Goal: Navigation & Orientation: Find specific page/section

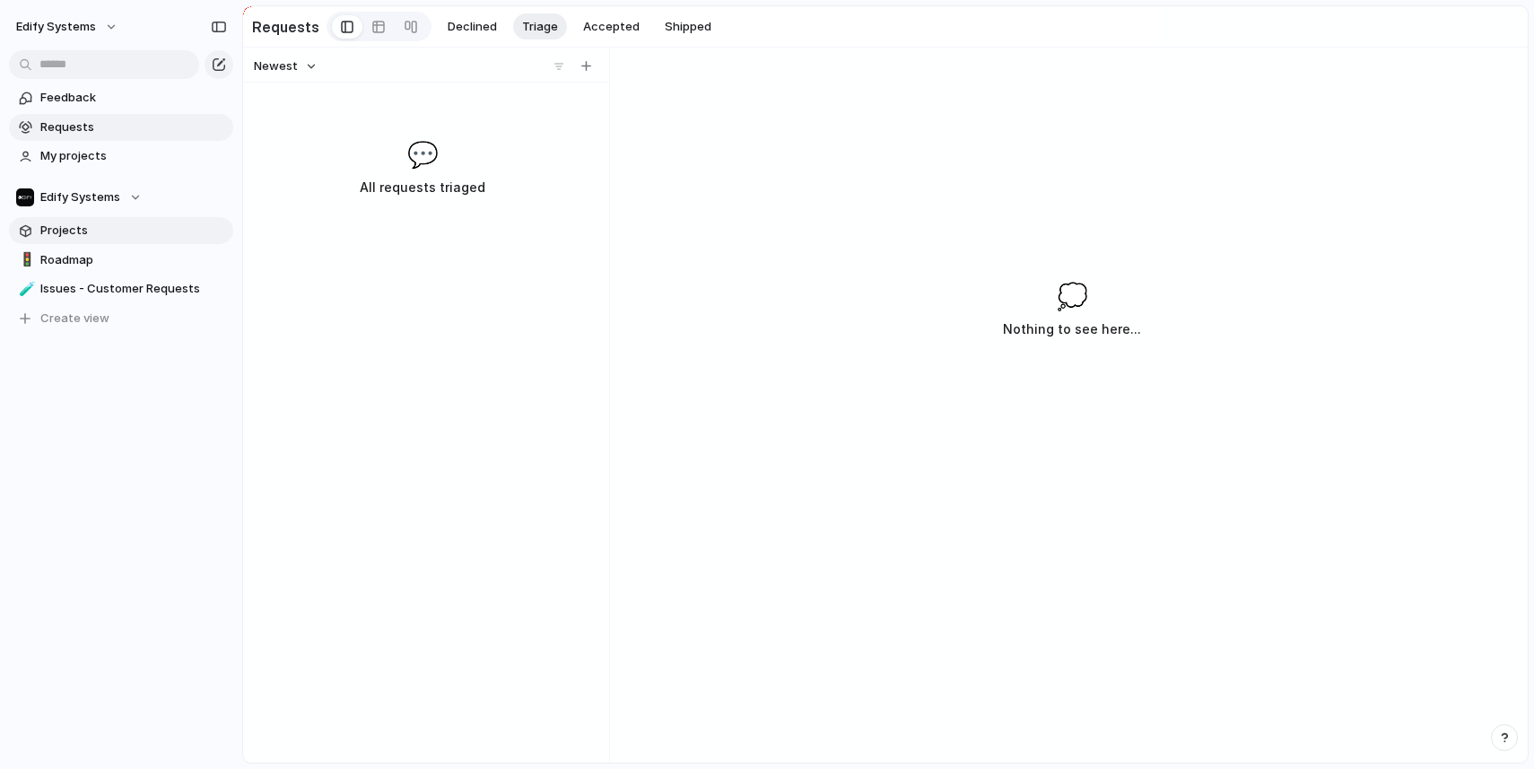
click at [76, 232] on span "Projects" at bounding box center [133, 231] width 187 height 18
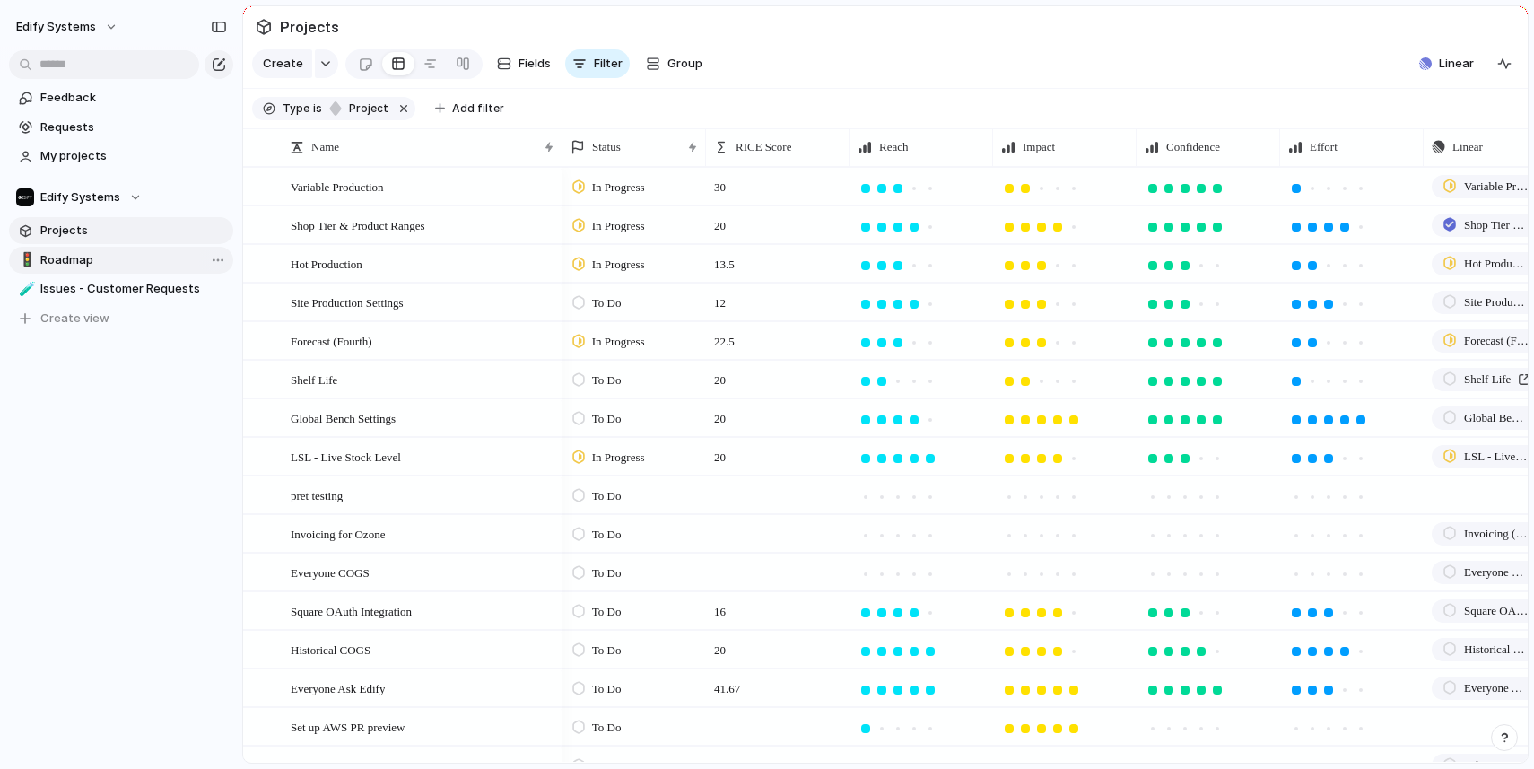
click at [83, 261] on span "Roadmap" at bounding box center [133, 260] width 187 height 18
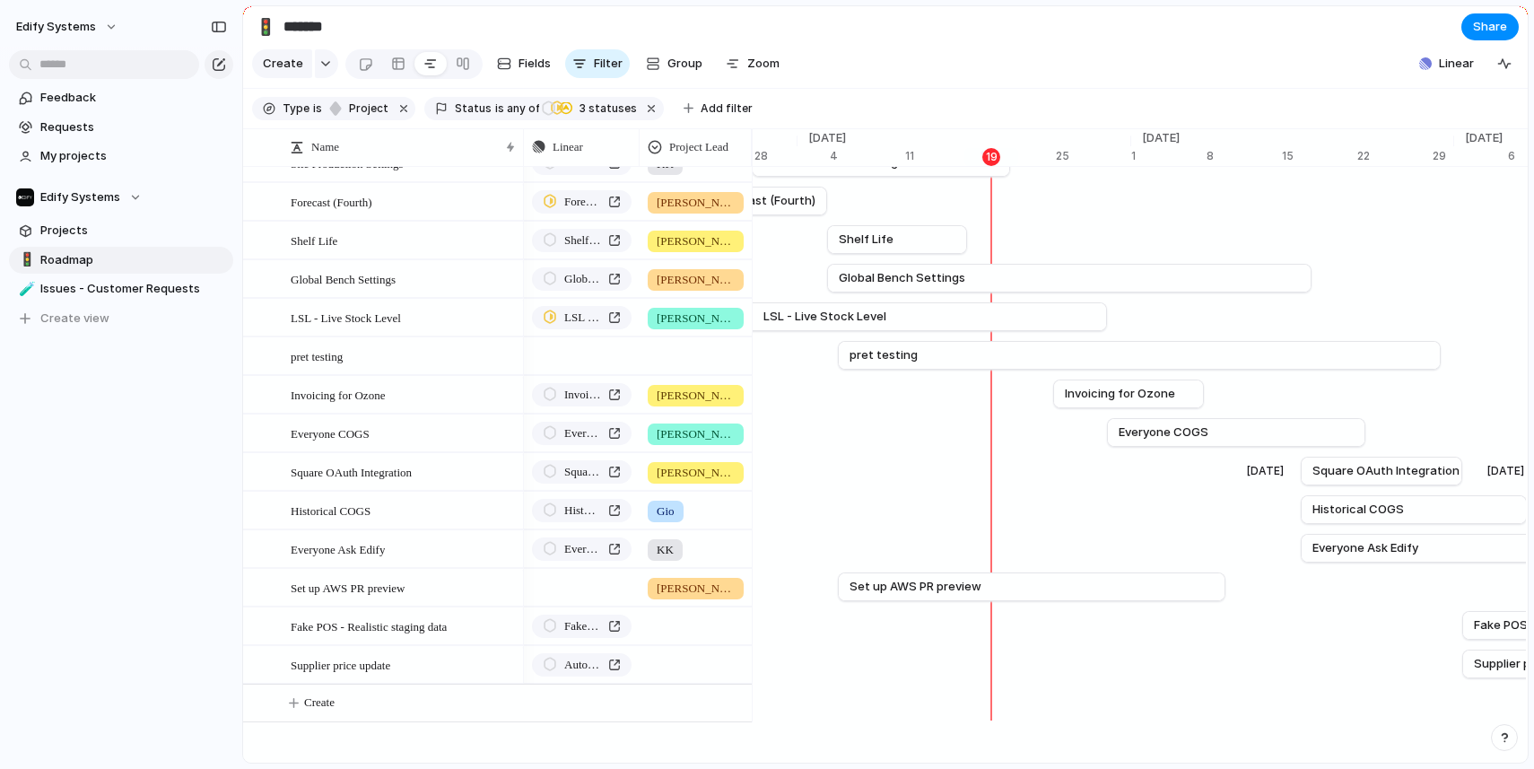
scroll to position [0, 11791]
